Goal: Find specific page/section: Find specific page/section

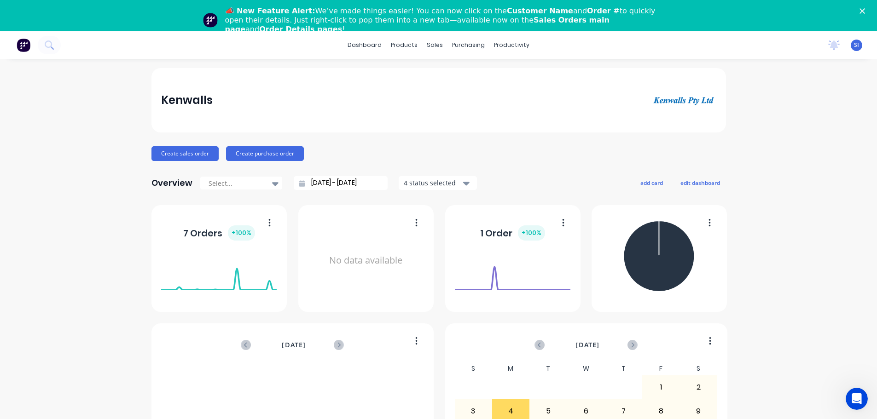
click at [865, 12] on polygon "Close" at bounding box center [862, 11] width 6 height 6
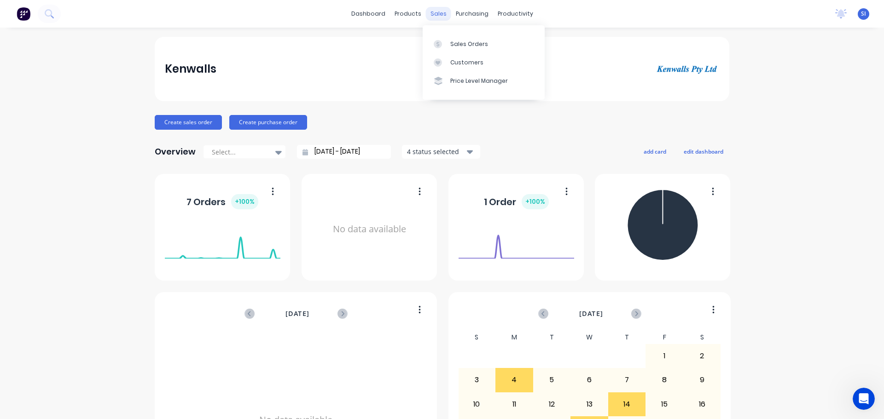
click at [435, 17] on div "sales" at bounding box center [438, 14] width 25 height 14
click at [457, 47] on div "Sales Orders" at bounding box center [469, 44] width 38 height 8
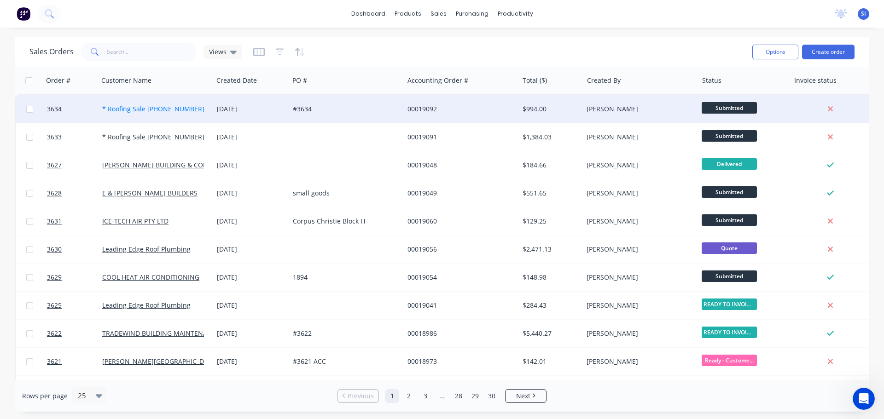
click at [139, 111] on link "* Roofing Sale [PHONE_NUMBER]" at bounding box center [153, 108] width 102 height 9
click at [159, 108] on link "* Roofing Sale [PHONE_NUMBER]" at bounding box center [153, 108] width 102 height 9
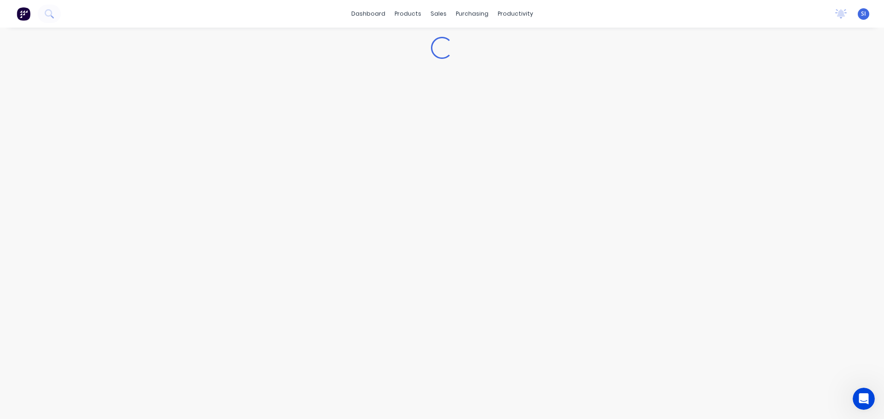
click at [159, 108] on div "Loading..." at bounding box center [442, 224] width 884 height 392
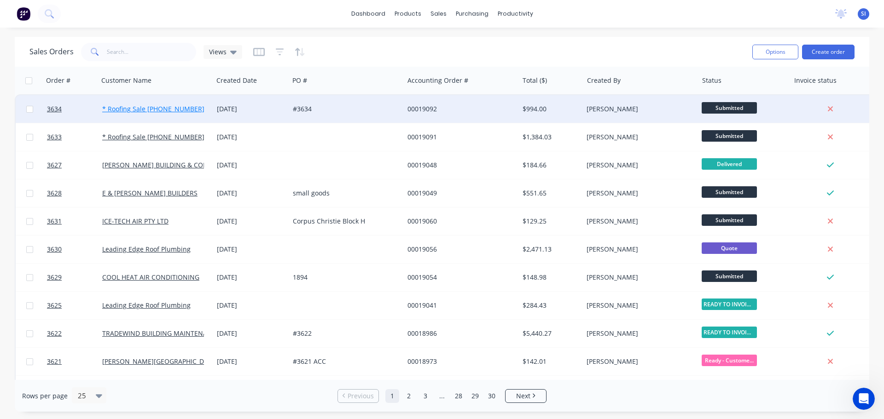
drag, startPoint x: 151, startPoint y: 110, endPoint x: 135, endPoint y: 106, distance: 16.1
